Goal: Task Accomplishment & Management: Use online tool/utility

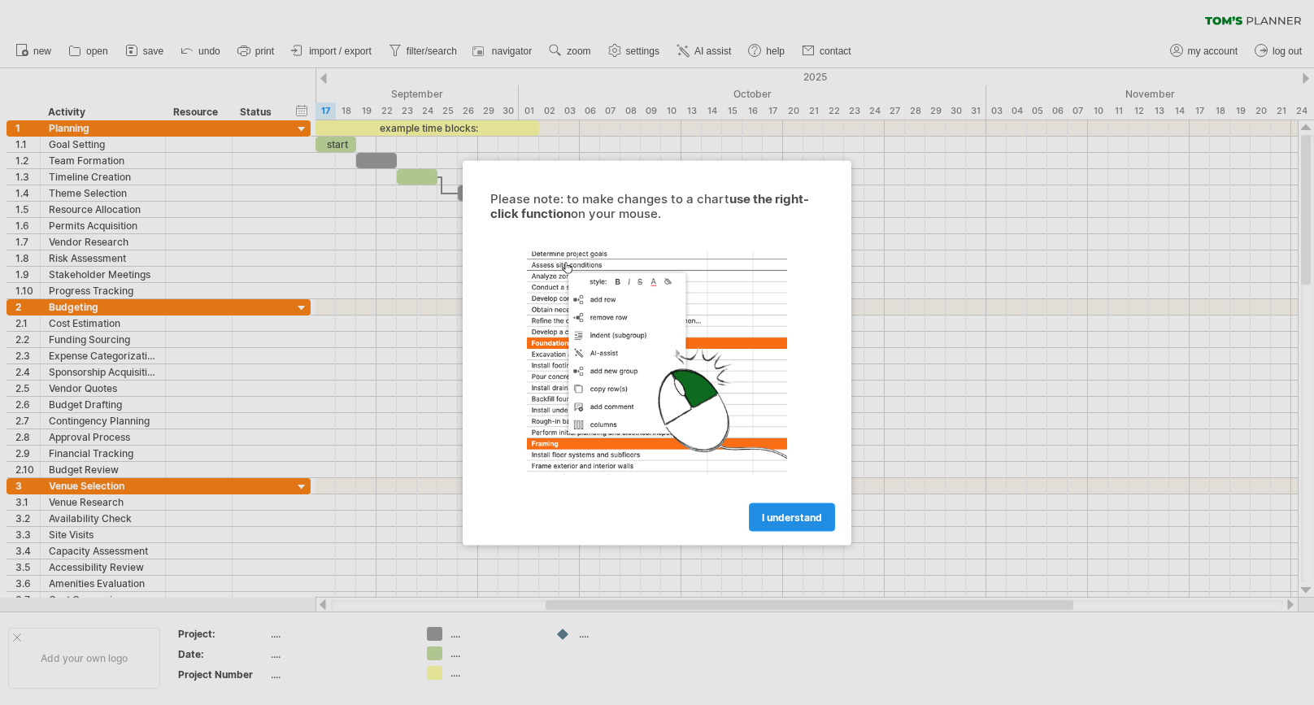
click at [770, 520] on span "I understand" at bounding box center [792, 517] width 60 height 12
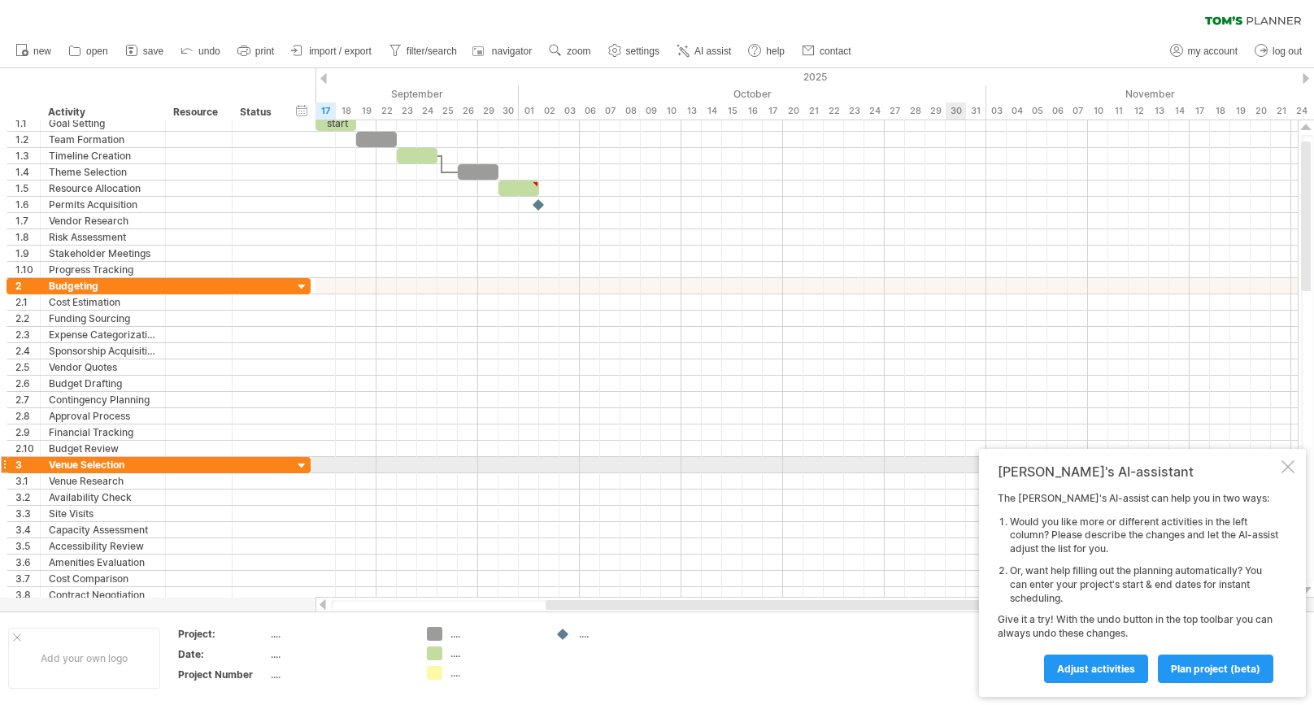
click at [1291, 469] on div at bounding box center [1288, 466] width 13 height 13
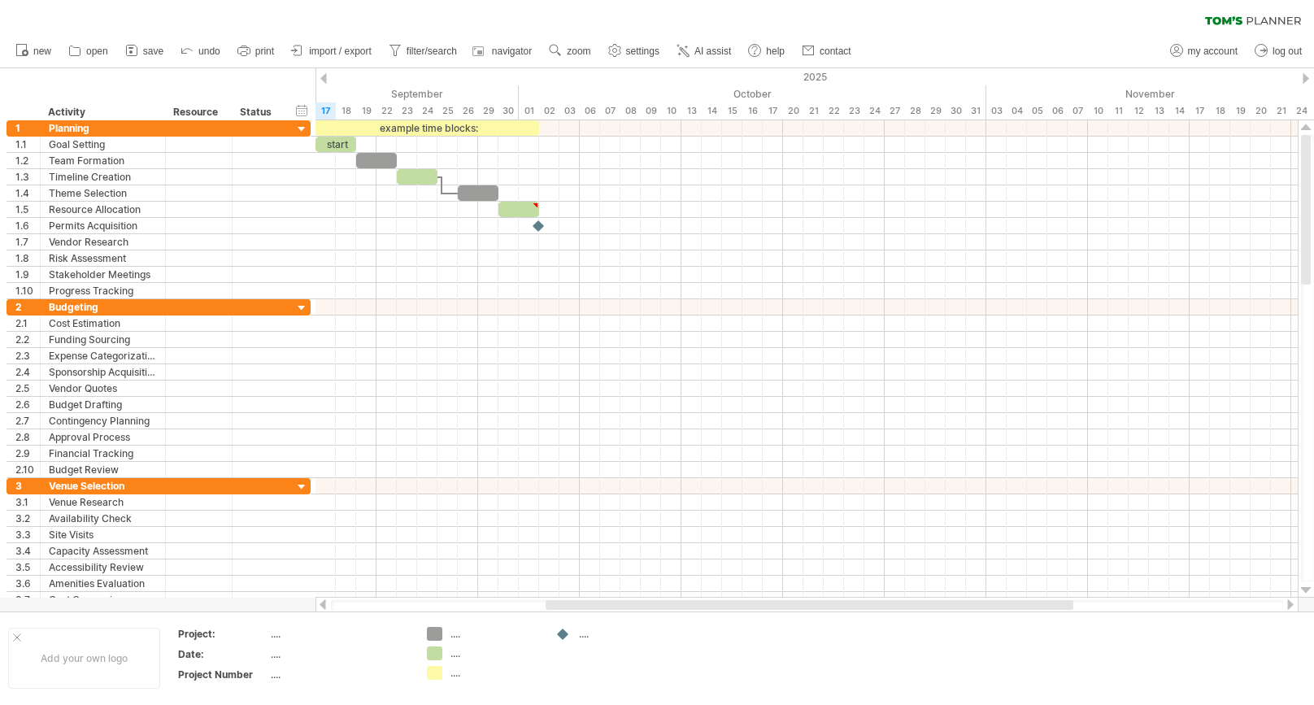
click at [1231, 21] on icon at bounding box center [1223, 20] width 37 height 8
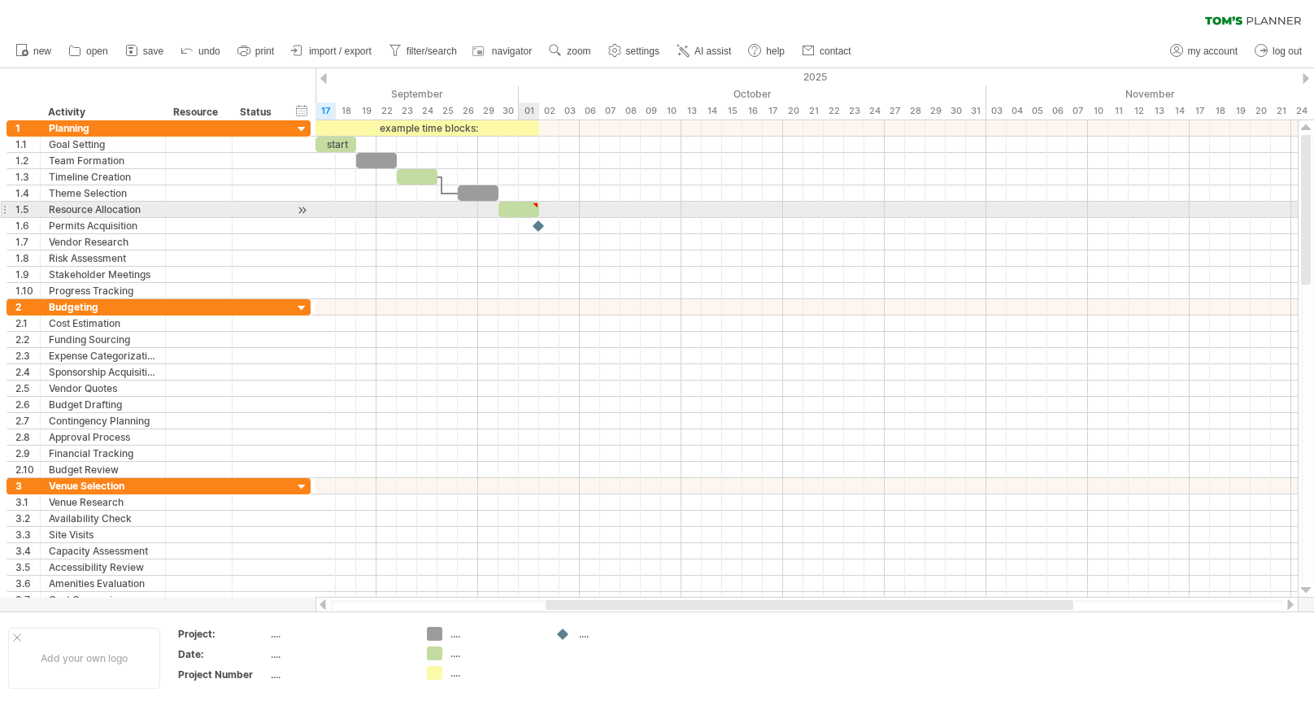
type textarea "**********"
click at [540, 214] on span at bounding box center [539, 209] width 7 height 15
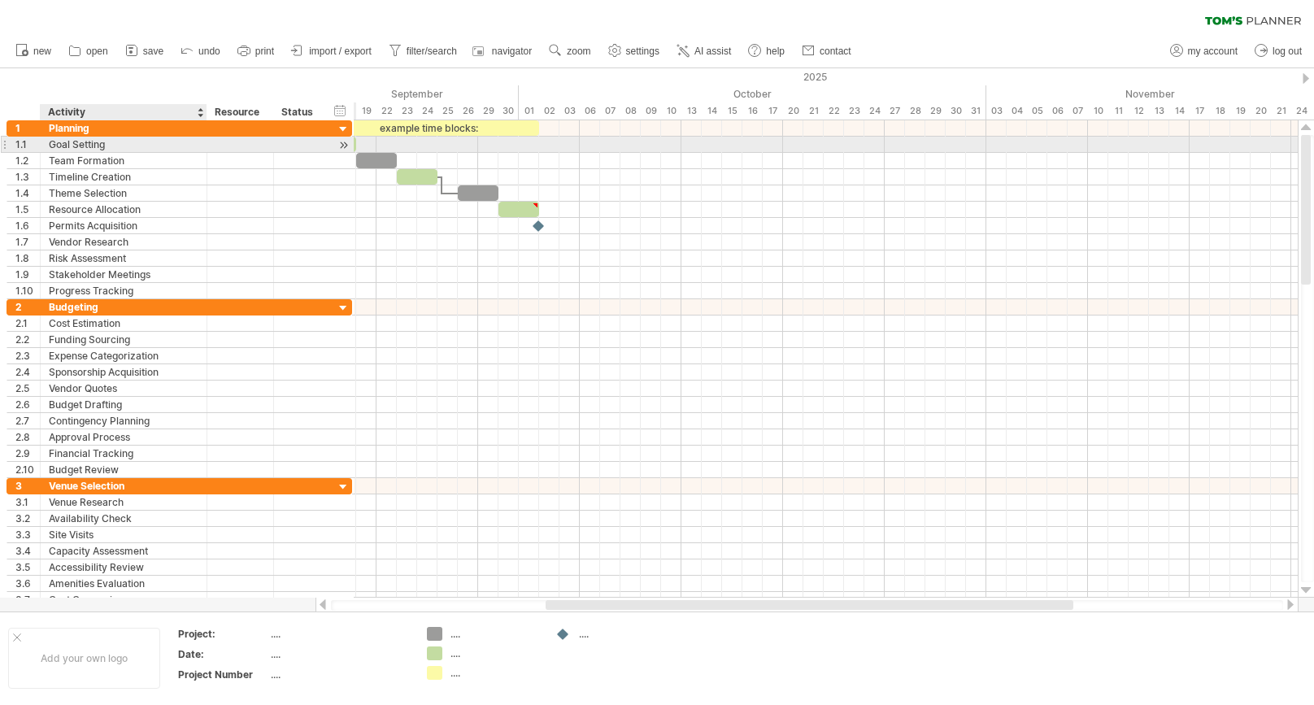
drag, startPoint x: 163, startPoint y: 143, endPoint x: 204, endPoint y: 149, distance: 41.9
click at [204, 149] on div at bounding box center [205, 145] width 8 height 16
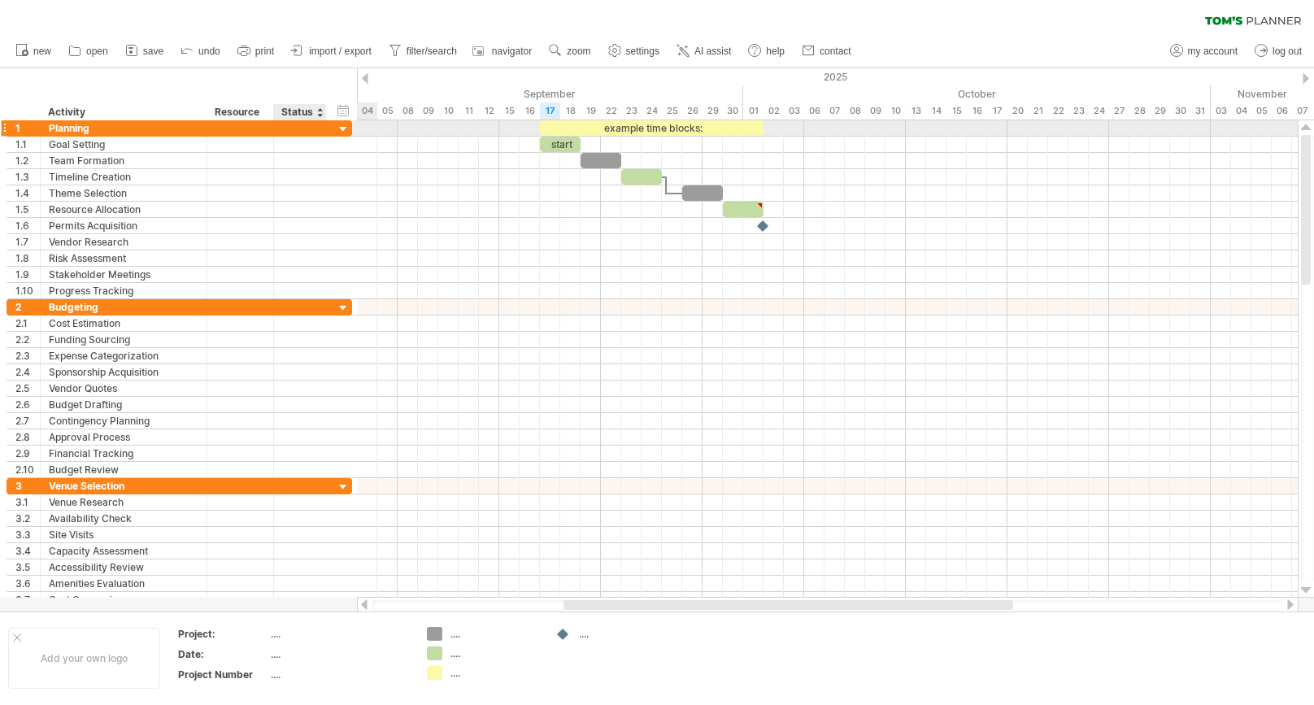
click at [343, 129] on div at bounding box center [343, 129] width 15 height 15
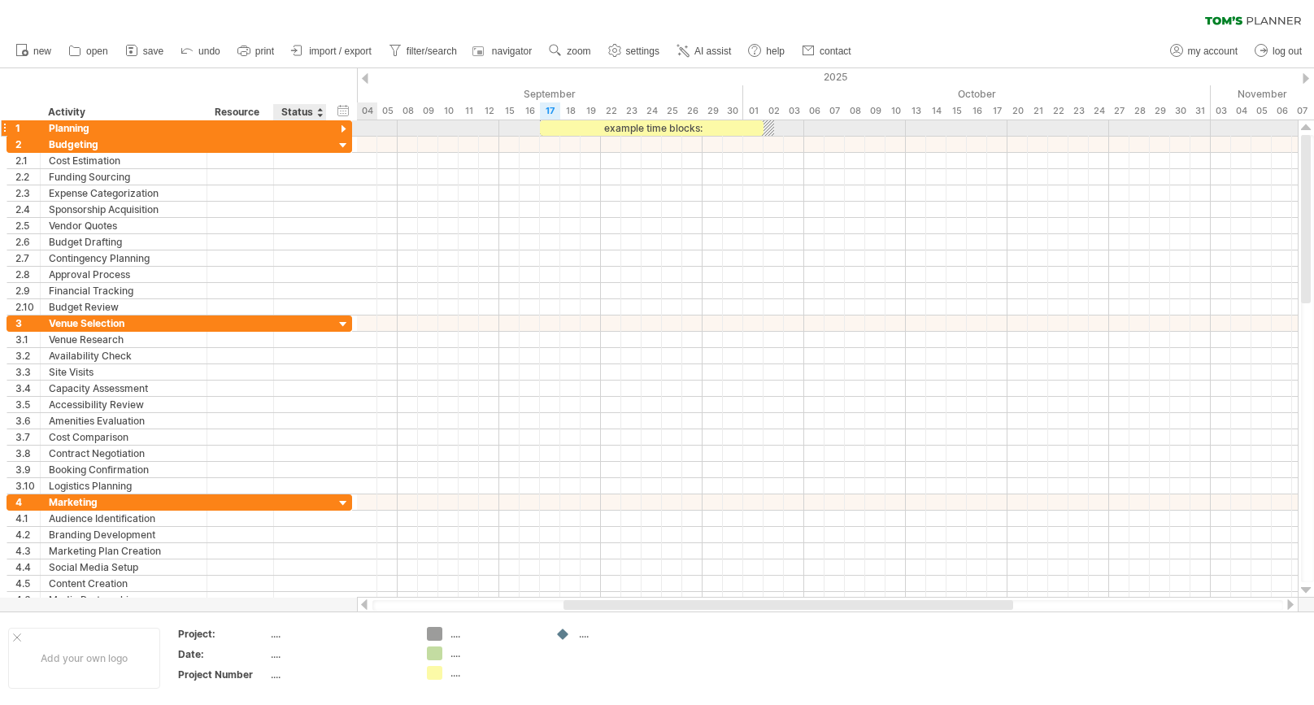
click at [344, 128] on div at bounding box center [343, 129] width 15 height 15
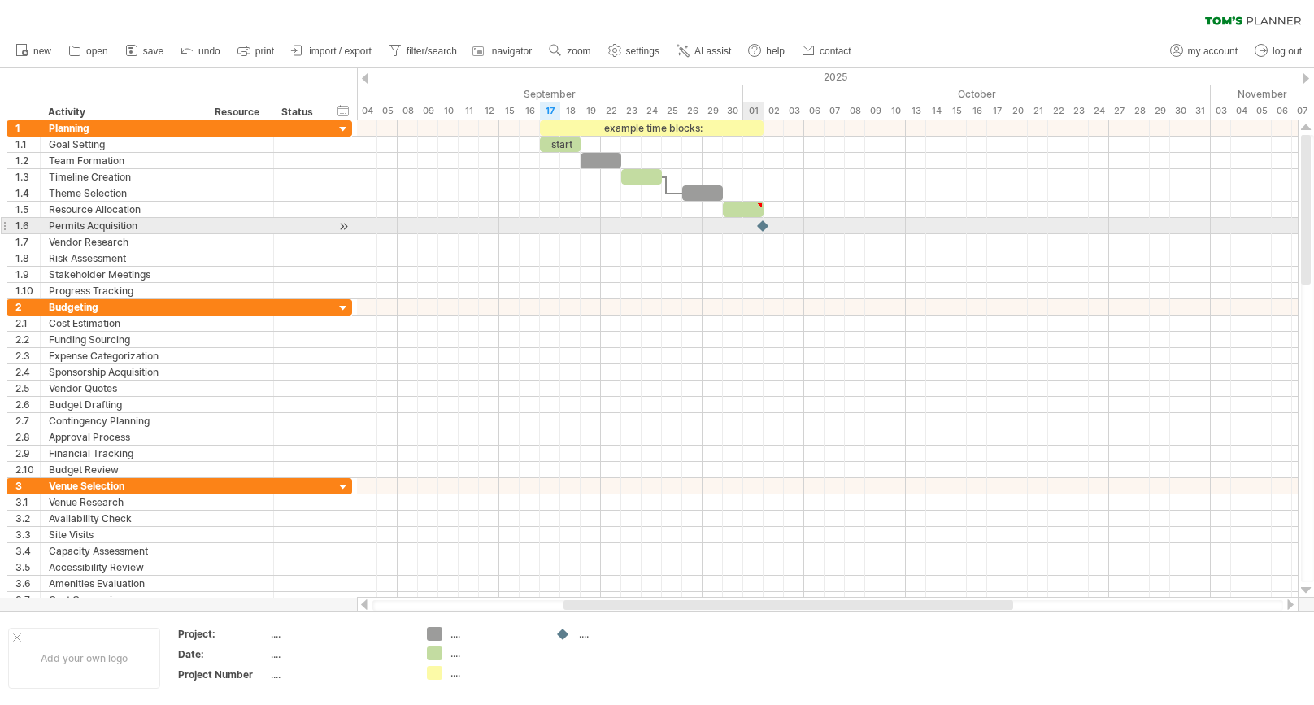
click at [763, 226] on div at bounding box center [763, 225] width 16 height 15
click at [768, 231] on div at bounding box center [764, 225] width 18 height 15
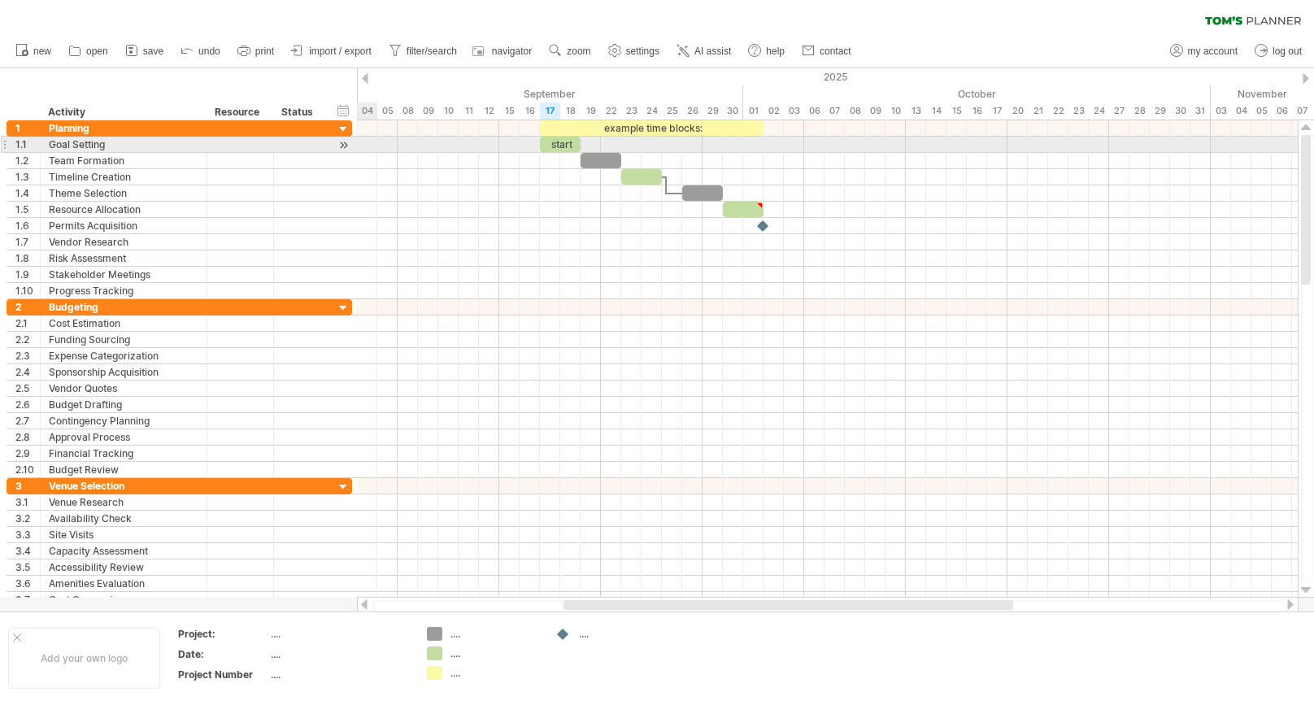
click at [344, 145] on div at bounding box center [343, 145] width 15 height 17
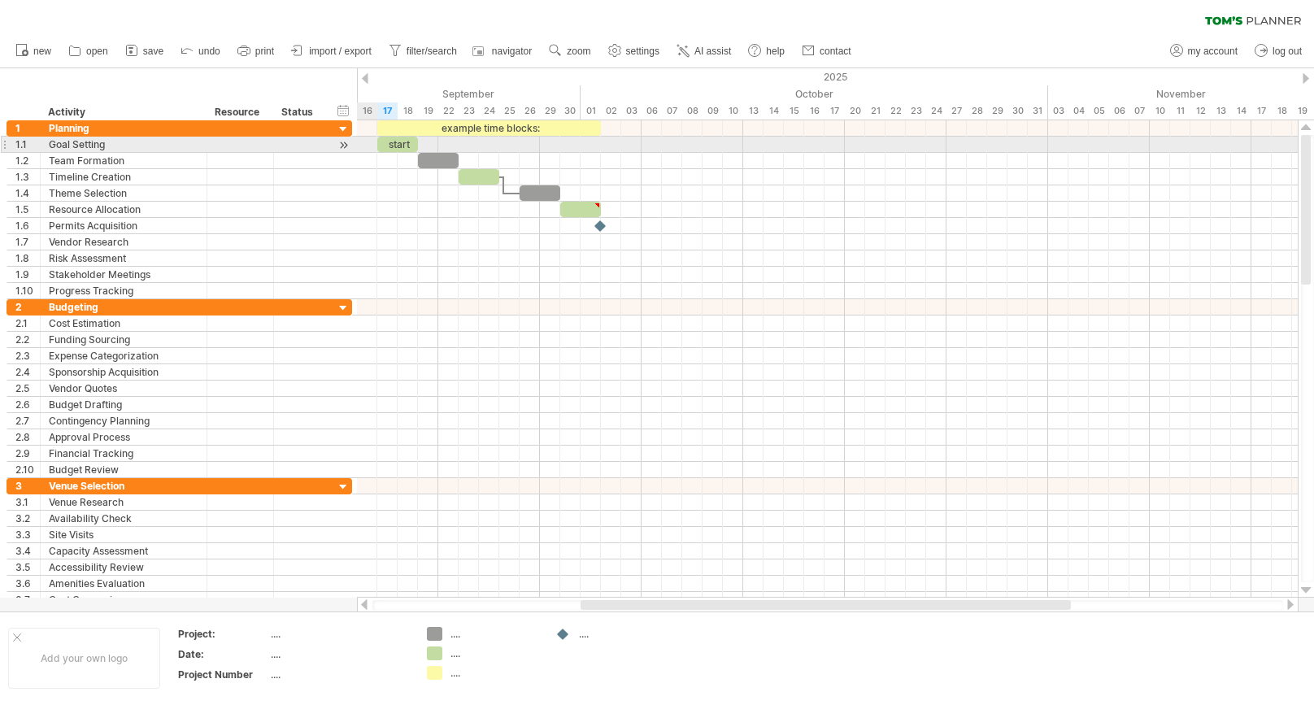
click at [5, 145] on div at bounding box center [4, 144] width 7 height 17
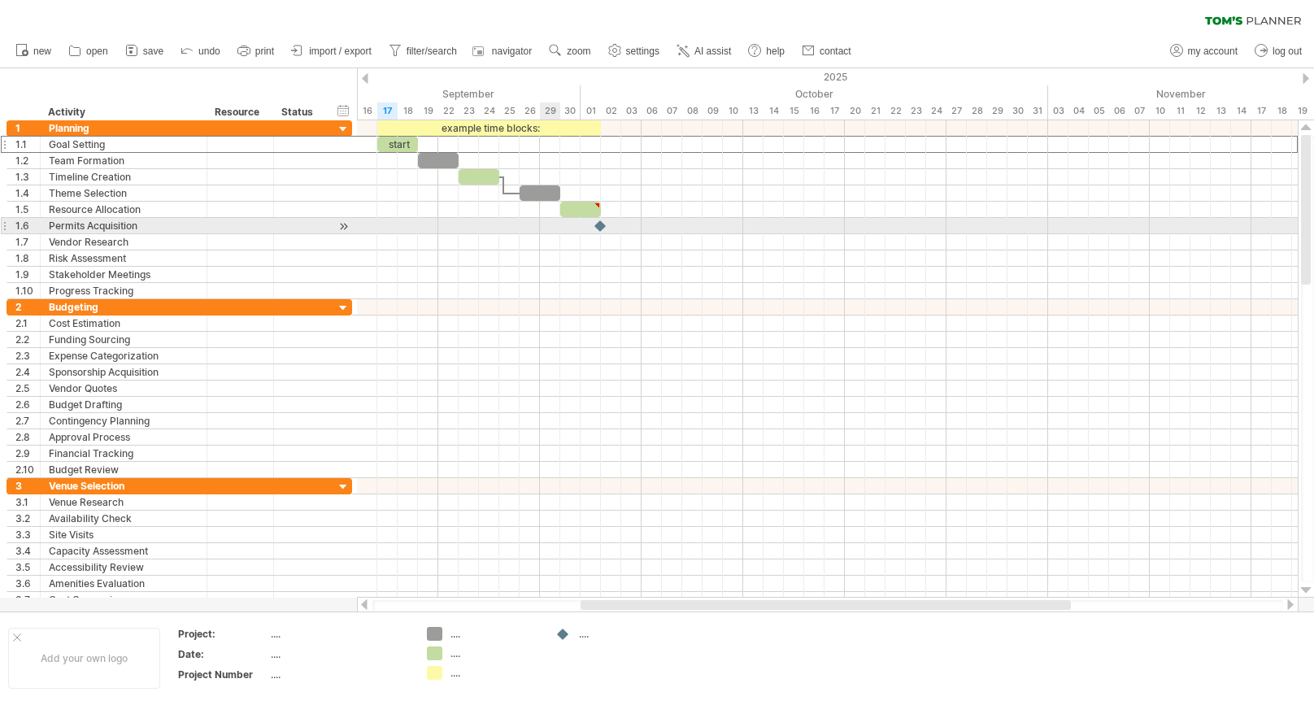
click at [549, 225] on div at bounding box center [827, 226] width 941 height 16
